Goal: Task Accomplishment & Management: Use online tool/utility

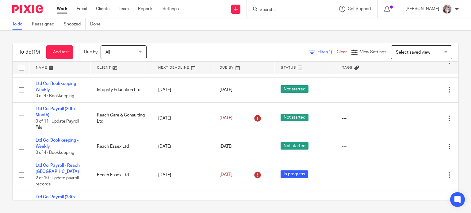
scroll to position [253, 0]
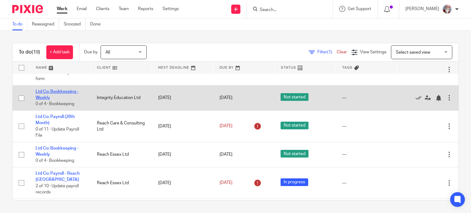
click at [73, 93] on link "Ltd Co: Bookkeeping - Weekly" at bounding box center [57, 95] width 43 height 10
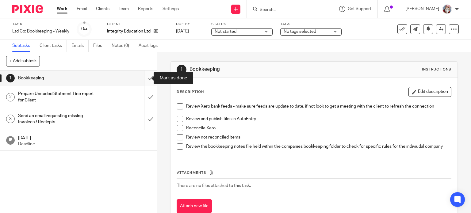
click at [146, 83] on input "submit" at bounding box center [78, 78] width 157 height 15
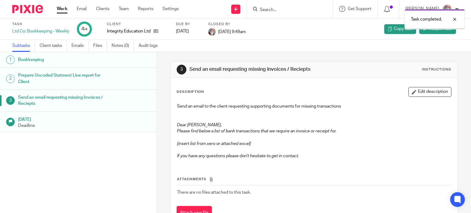
click at [65, 8] on link "Work" at bounding box center [62, 9] width 11 height 6
